Goal: Task Accomplishment & Management: Manage account settings

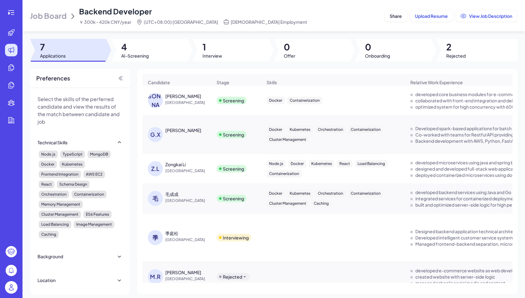
click at [202, 189] on div "毛 毛成成 China" at bounding box center [177, 198] width 68 height 25
click at [196, 194] on div "毛成成" at bounding box center [188, 194] width 47 height 6
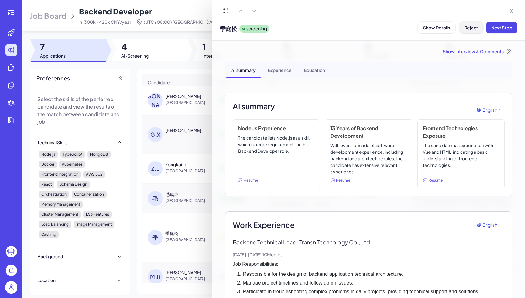
click at [470, 29] on span "Reject" at bounding box center [472, 28] width 14 height 6
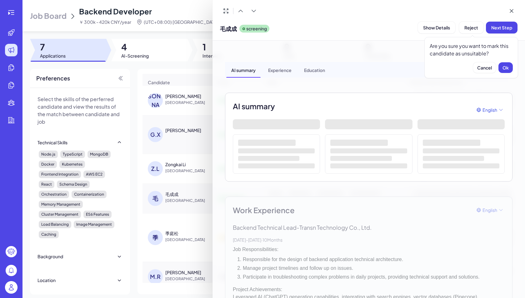
click at [368, 40] on div "毛成成 screening Show Details Reject Next Step" at bounding box center [369, 20] width 313 height 41
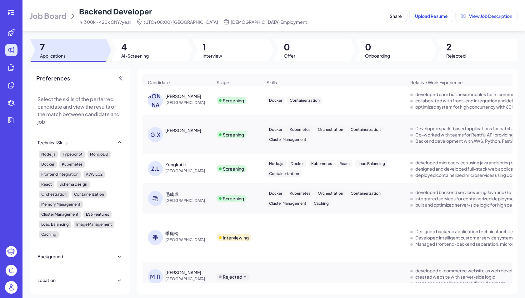
click at [200, 198] on span "[GEOGRAPHIC_DATA]" at bounding box center [188, 200] width 47 height 6
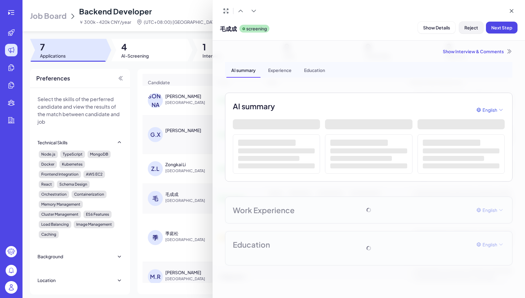
click at [465, 30] on button "Reject" at bounding box center [471, 28] width 24 height 12
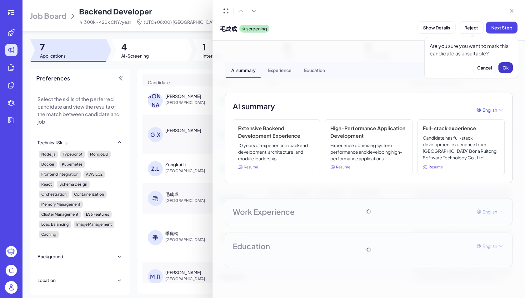
click at [508, 67] on span "Ok" at bounding box center [506, 68] width 6 height 6
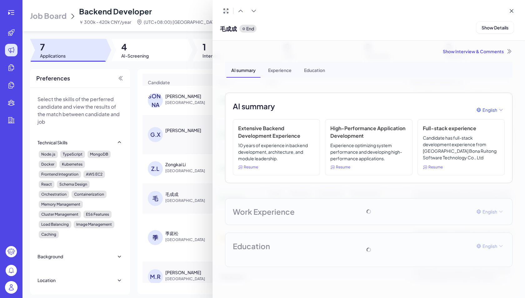
click at [164, 144] on div at bounding box center [262, 149] width 525 height 298
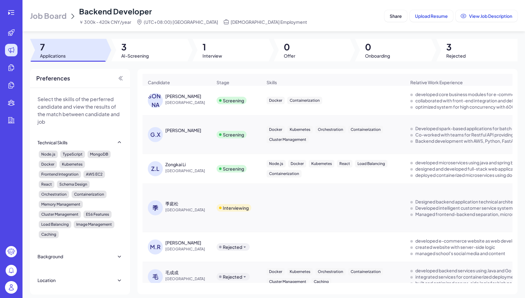
click at [190, 172] on span "[GEOGRAPHIC_DATA]" at bounding box center [188, 171] width 47 height 6
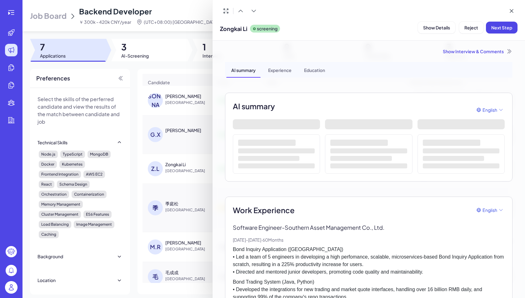
click at [427, 30] on button "Show Details" at bounding box center [437, 28] width 38 height 12
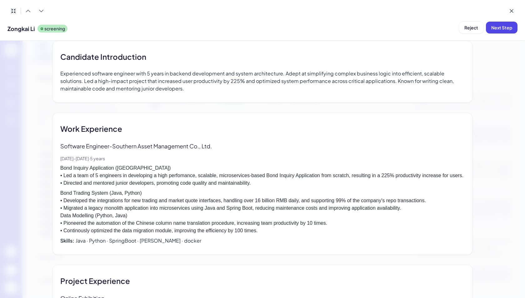
scroll to position [310, 0]
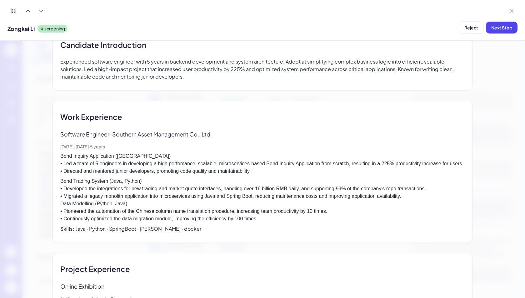
drag, startPoint x: 292, startPoint y: 63, endPoint x: 299, endPoint y: 63, distance: 7.5
click at [292, 63] on div "Candidate Introduction Experienced software engineer with 5 years in backend de…" at bounding box center [263, 60] width 420 height 62
click at [464, 28] on button "Reject" at bounding box center [471, 28] width 24 height 12
click at [505, 72] on button "Ok" at bounding box center [506, 67] width 14 height 11
click at [513, 12] on icon at bounding box center [511, 10] width 3 height 3
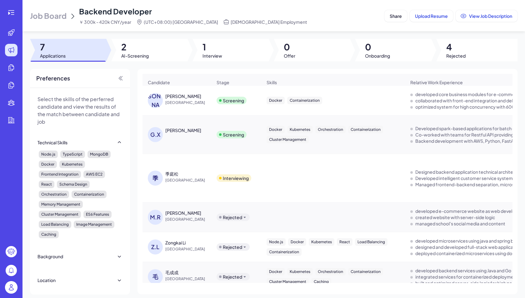
click at [195, 136] on div "G.X Gavin X" at bounding box center [180, 134] width 64 height 15
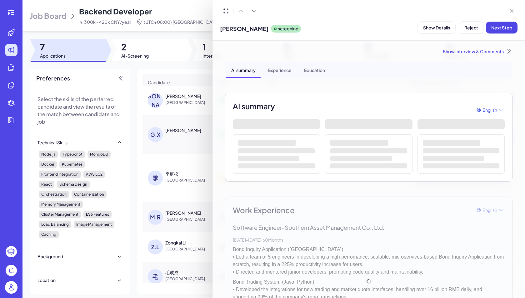
drag, startPoint x: 435, startPoint y: 26, endPoint x: 430, endPoint y: 27, distance: 5.2
click at [435, 26] on span "Show Details" at bounding box center [436, 28] width 27 height 6
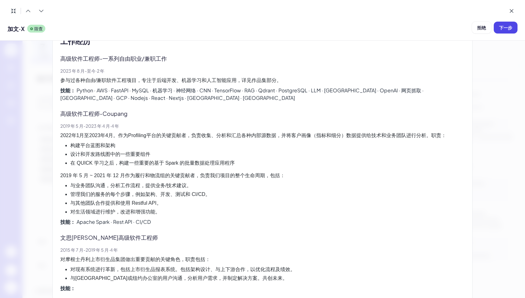
scroll to position [432, 0]
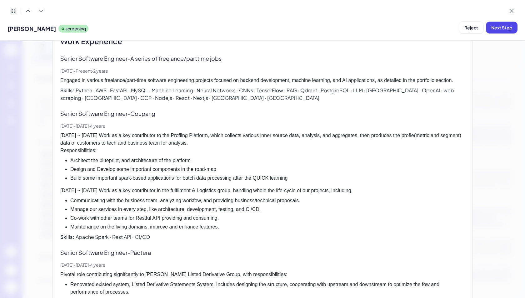
click at [432, 11] on div at bounding box center [263, 11] width 510 height 12
click at [511, 11] on icon at bounding box center [512, 11] width 6 height 6
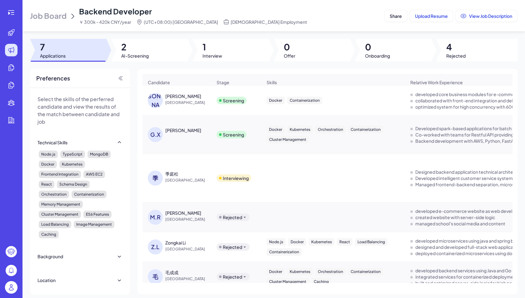
click at [200, 104] on span "[GEOGRAPHIC_DATA]" at bounding box center [188, 102] width 47 height 6
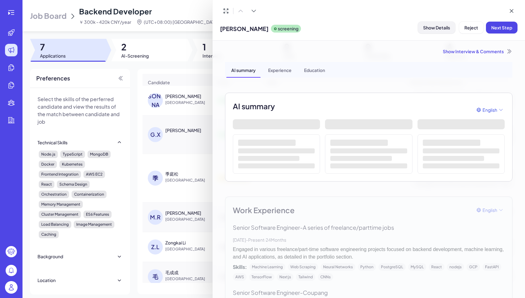
click at [432, 29] on span "Show Details" at bounding box center [436, 28] width 27 height 6
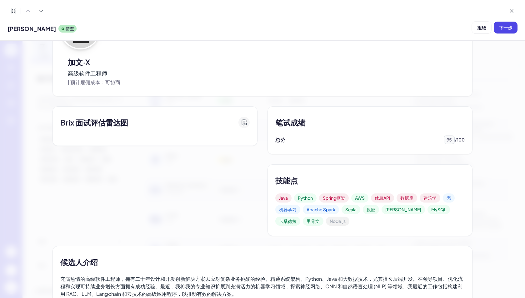
scroll to position [0, 0]
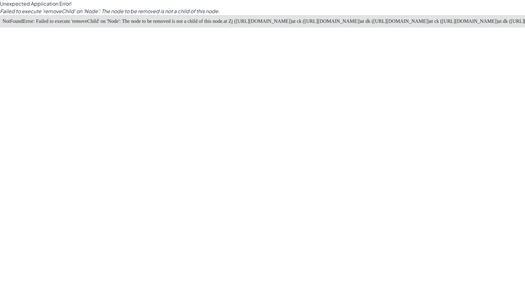
drag, startPoint x: 12, startPoint y: 138, endPoint x: 257, endPoint y: 32, distance: 267.0
click at [238, 28] on pre "NotFoundError: Failed to execute 'removeChild' on 'Node': The node to be remove…" at bounding box center [262, 21] width 525 height 13
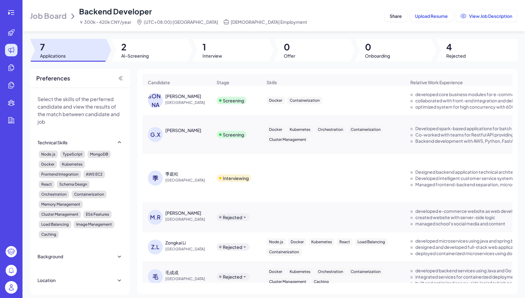
click at [196, 94] on div "[PERSON_NAME]" at bounding box center [188, 96] width 47 height 6
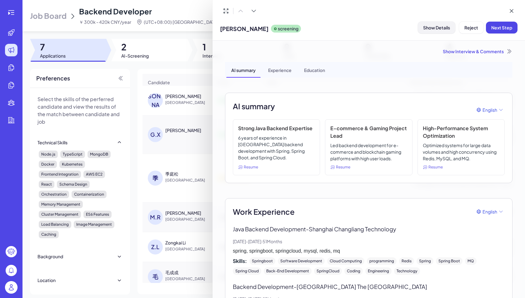
drag, startPoint x: 424, startPoint y: 34, endPoint x: 428, endPoint y: 31, distance: 5.1
click at [424, 34] on div "[PERSON_NAME] screening Show Details Reject Next Step" at bounding box center [369, 27] width 298 height 16
click at [429, 31] on button "Show Details" at bounding box center [437, 28] width 38 height 12
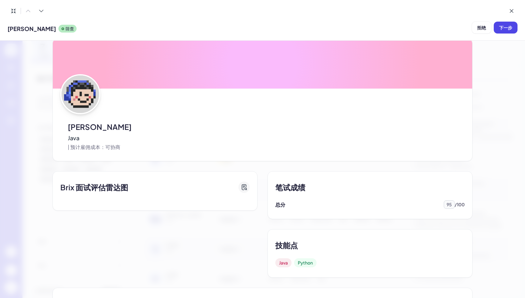
scroll to position [9, 0]
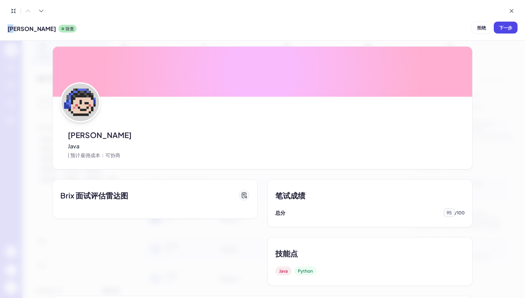
drag, startPoint x: 16, startPoint y: 30, endPoint x: 6, endPoint y: 29, distance: 10.7
click at [6, 29] on div "[PERSON_NAME] 筛查 拒绝 下一步" at bounding box center [262, 20] width 525 height 41
copy font "[PERSON_NAME]"
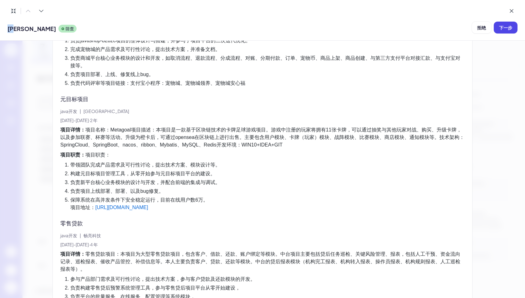
scroll to position [734, 0]
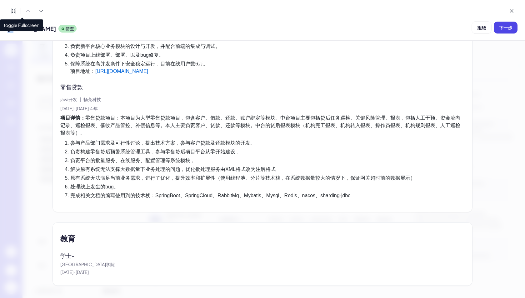
click at [10, 9] on button at bounding box center [14, 11] width 12 height 12
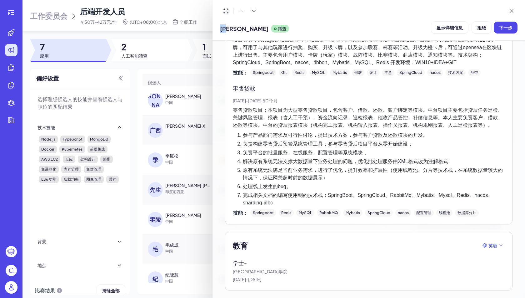
scroll to position [486, 0]
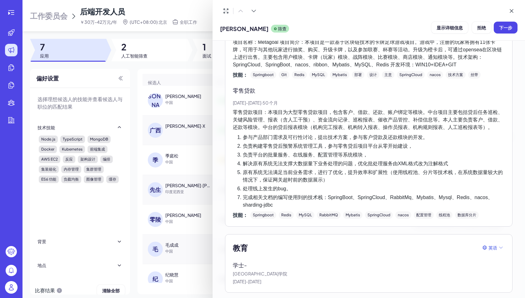
click at [172, 124] on div at bounding box center [262, 149] width 525 height 298
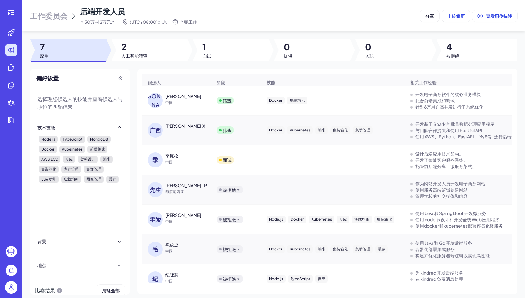
click at [187, 128] on div "[PERSON_NAME]·X" at bounding box center [188, 126] width 47 height 6
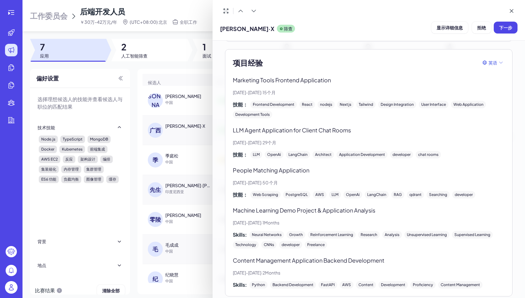
scroll to position [437, 0]
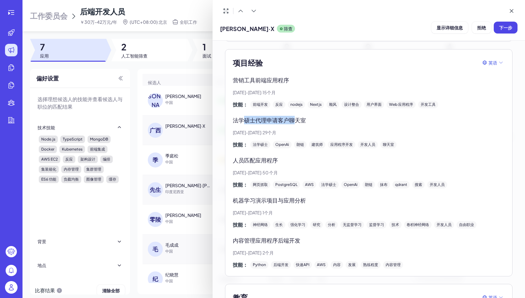
drag, startPoint x: 246, startPoint y: 120, endPoint x: 296, endPoint y: 118, distance: 49.8
click at [296, 118] on font "法学硕士代理申请客户聊天室" at bounding box center [269, 119] width 73 height 7
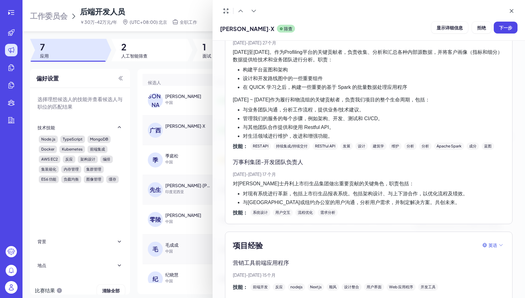
scroll to position [240, 0]
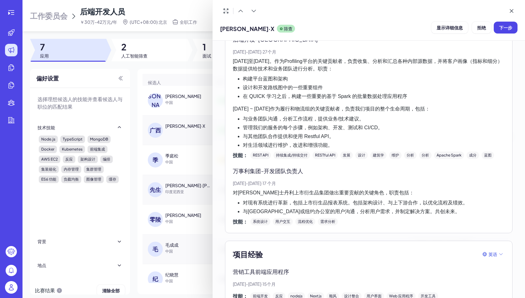
click at [125, 38] on div at bounding box center [262, 149] width 525 height 298
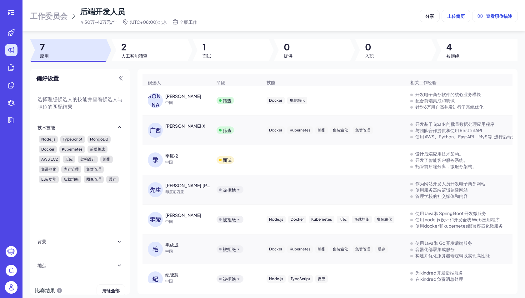
click at [39, 16] on font "工作委员会" at bounding box center [49, 15] width 38 height 9
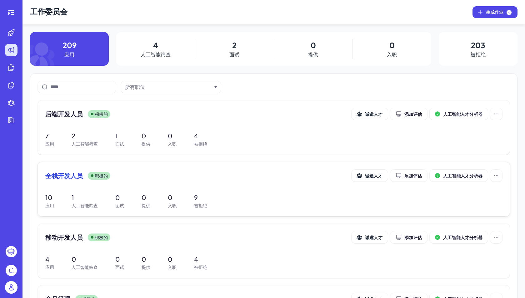
click at [185, 191] on div "全栈开发人员 积极的 诚邀人才 添加评估 人工智能人才分析器 10 应用 1 人工智能筛查 0 面试 0 提供 0 入职 9 被拒绝" at bounding box center [274, 189] width 472 height 54
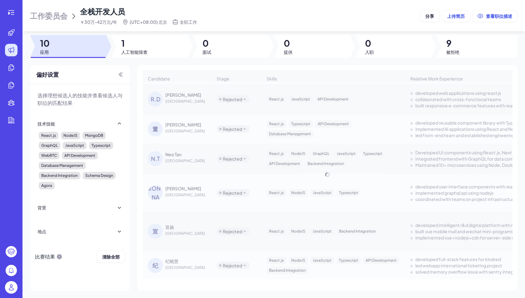
scroll to position [114, 0]
click at [58, 19] on font "工作委员会" at bounding box center [49, 15] width 38 height 9
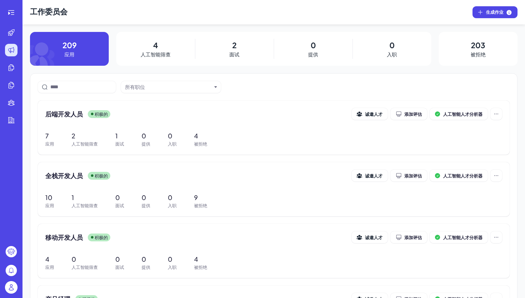
scroll to position [126, 0]
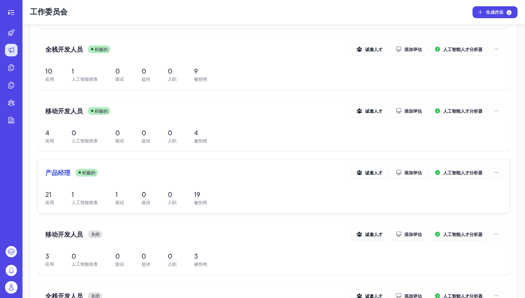
click at [188, 183] on div "产品经理 积极的 诚邀人才 添加评估 人工智能人才分析器 21 应用 1 人工智能筛查 1 面试 0 提供 0 入职 19 被拒绝" at bounding box center [274, 186] width 472 height 54
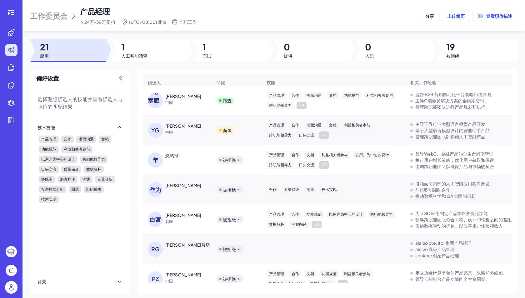
click at [180, 105] on span "中国" at bounding box center [188, 102] width 47 height 6
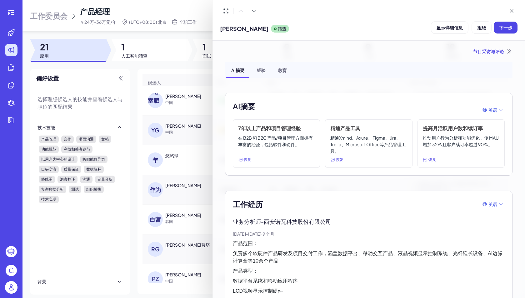
click at [177, 70] on div at bounding box center [262, 149] width 525 height 298
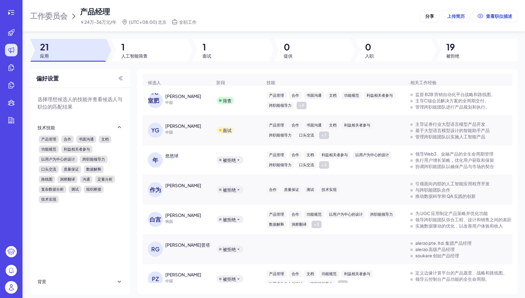
click at [171, 98] on font "[PERSON_NAME]" at bounding box center [183, 96] width 36 height 6
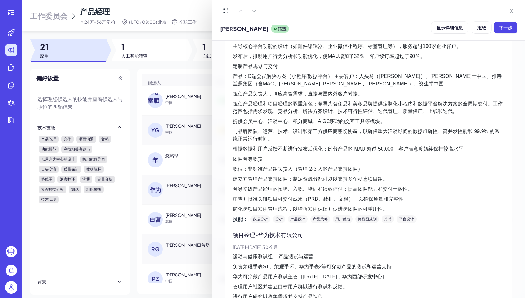
scroll to position [557, 0]
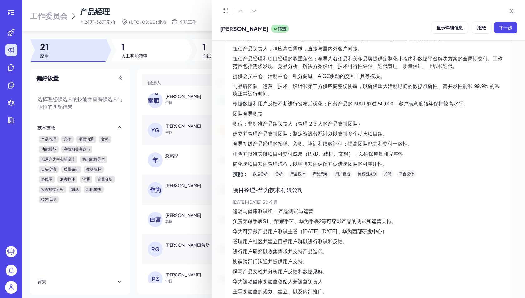
drag, startPoint x: 54, startPoint y: 24, endPoint x: 55, endPoint y: 17, distance: 7.5
click at [54, 24] on div at bounding box center [262, 149] width 525 height 298
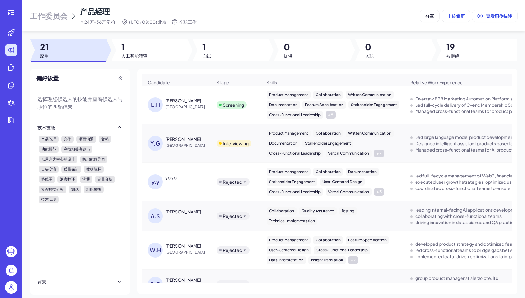
click at [55, 17] on font "工作委员会" at bounding box center [49, 15] width 38 height 9
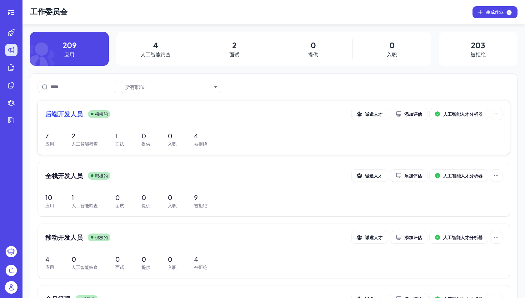
click at [144, 135] on font "0" at bounding box center [144, 136] width 4 height 8
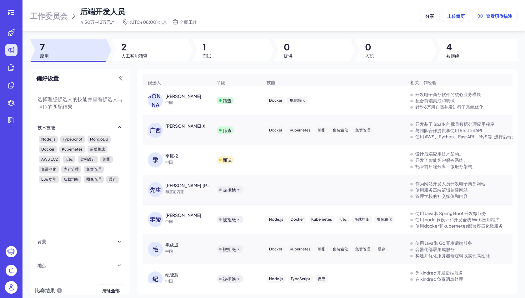
click at [191, 133] on div "广西 [PERSON_NAME]·X" at bounding box center [180, 130] width 64 height 15
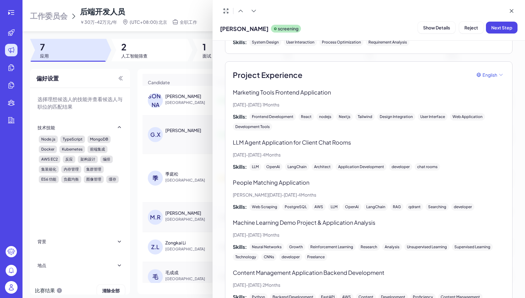
scroll to position [570, 0]
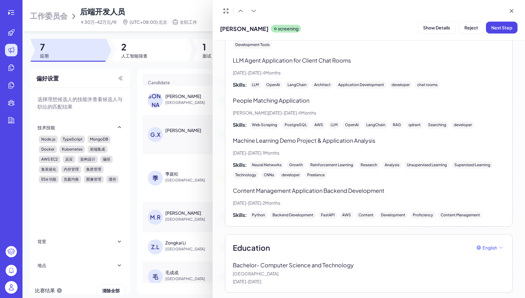
click at [156, 114] on div at bounding box center [262, 149] width 525 height 298
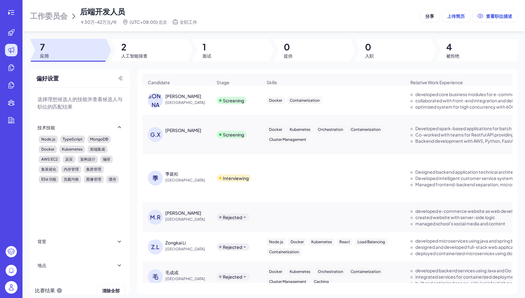
click at [168, 99] on span "[GEOGRAPHIC_DATA]" at bounding box center [188, 102] width 47 height 6
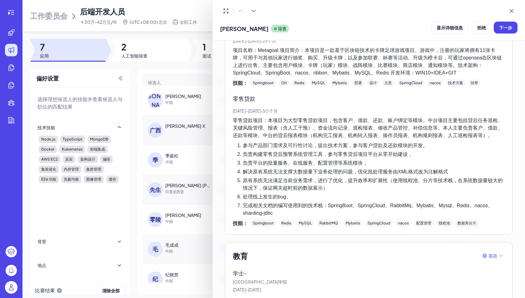
scroll to position [476, 0]
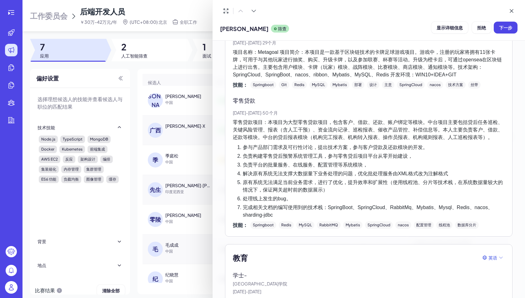
click at [370, 109] on p "[DATE] - [DATE] · 50 个 月" at bounding box center [369, 112] width 272 height 7
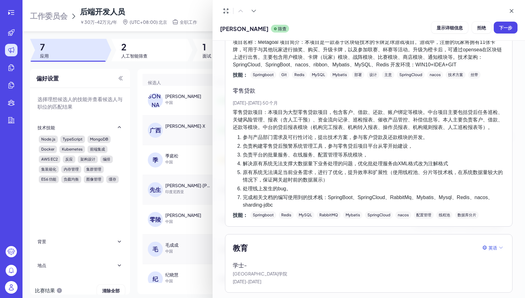
drag, startPoint x: 255, startPoint y: 105, endPoint x: 346, endPoint y: 145, distance: 100.0
click at [346, 145] on div "零售贷款 [DATE] - [DATE] · 50 个 月 零售贷款项目：本项目为大型零售贷款项目，包含客户、借款、还款、账户绑定等模块。中台项目主要包括贷后…" at bounding box center [369, 152] width 272 height 133
click at [346, 145] on font "负责构建零售贷后预警系统管理工具，参与零售贷后项目平台从零开始建设，" at bounding box center [328, 145] width 170 height 5
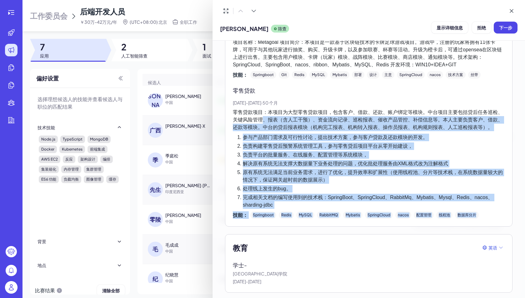
drag, startPoint x: 264, startPoint y: 118, endPoint x: 358, endPoint y: 230, distance: 146.7
click at [304, 186] on li "处理线上发生的bug。" at bounding box center [374, 189] width 262 height 8
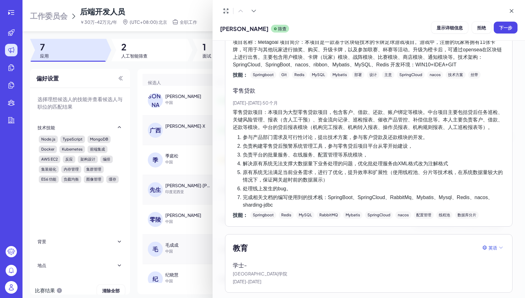
click at [293, 169] on font "原有系统无法满足当前业务需求，进行了优化，提升效率和扩展性（使用线程池、分片等技术栈，在系统数据量较大的情况下，保证网关超时前的数据展示）" at bounding box center [373, 175] width 260 height 13
